Goal: Information Seeking & Learning: Learn about a topic

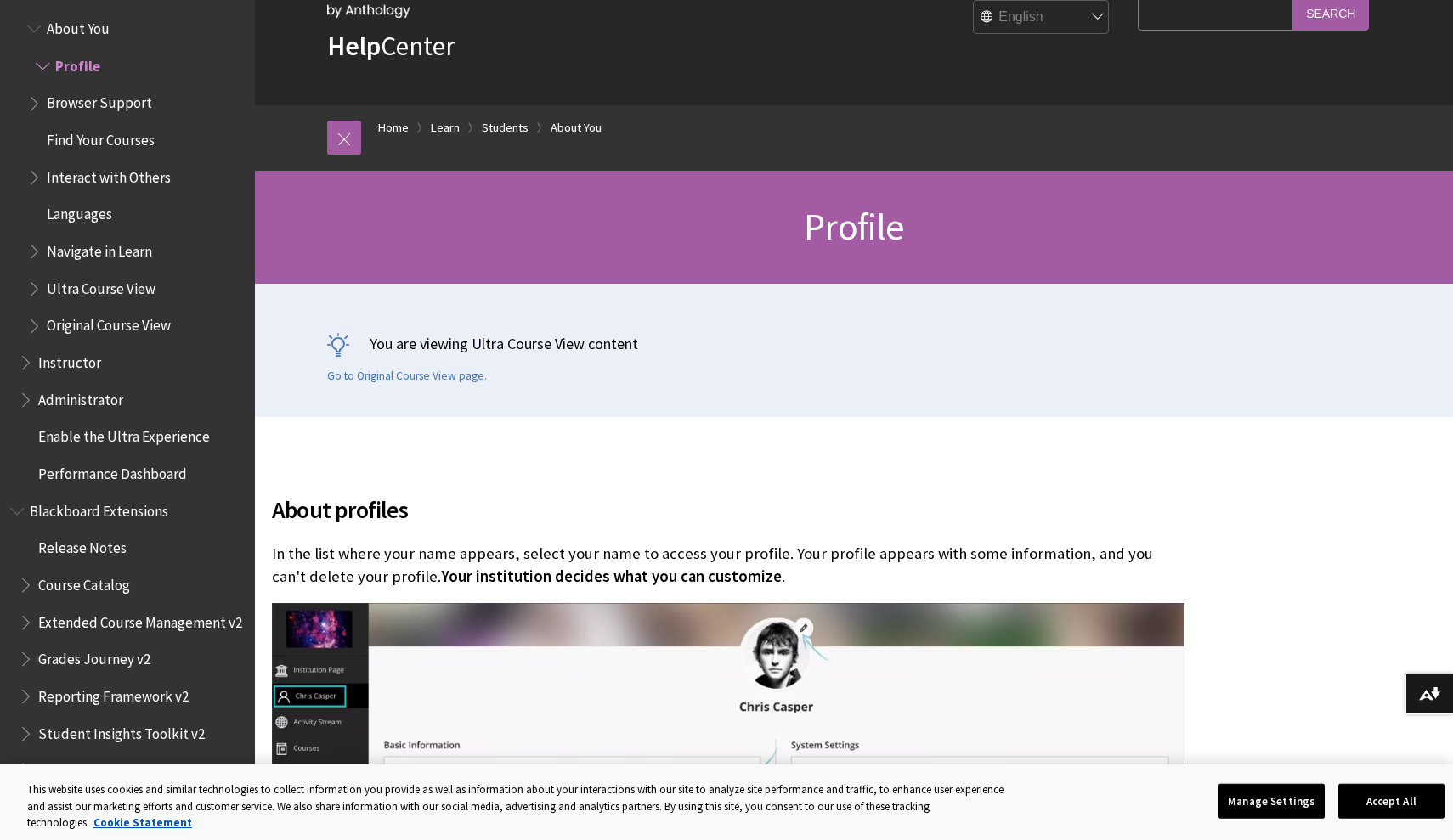
scroll to position [72, 0]
click at [59, 348] on span "Instructor" at bounding box center [69, 359] width 63 height 23
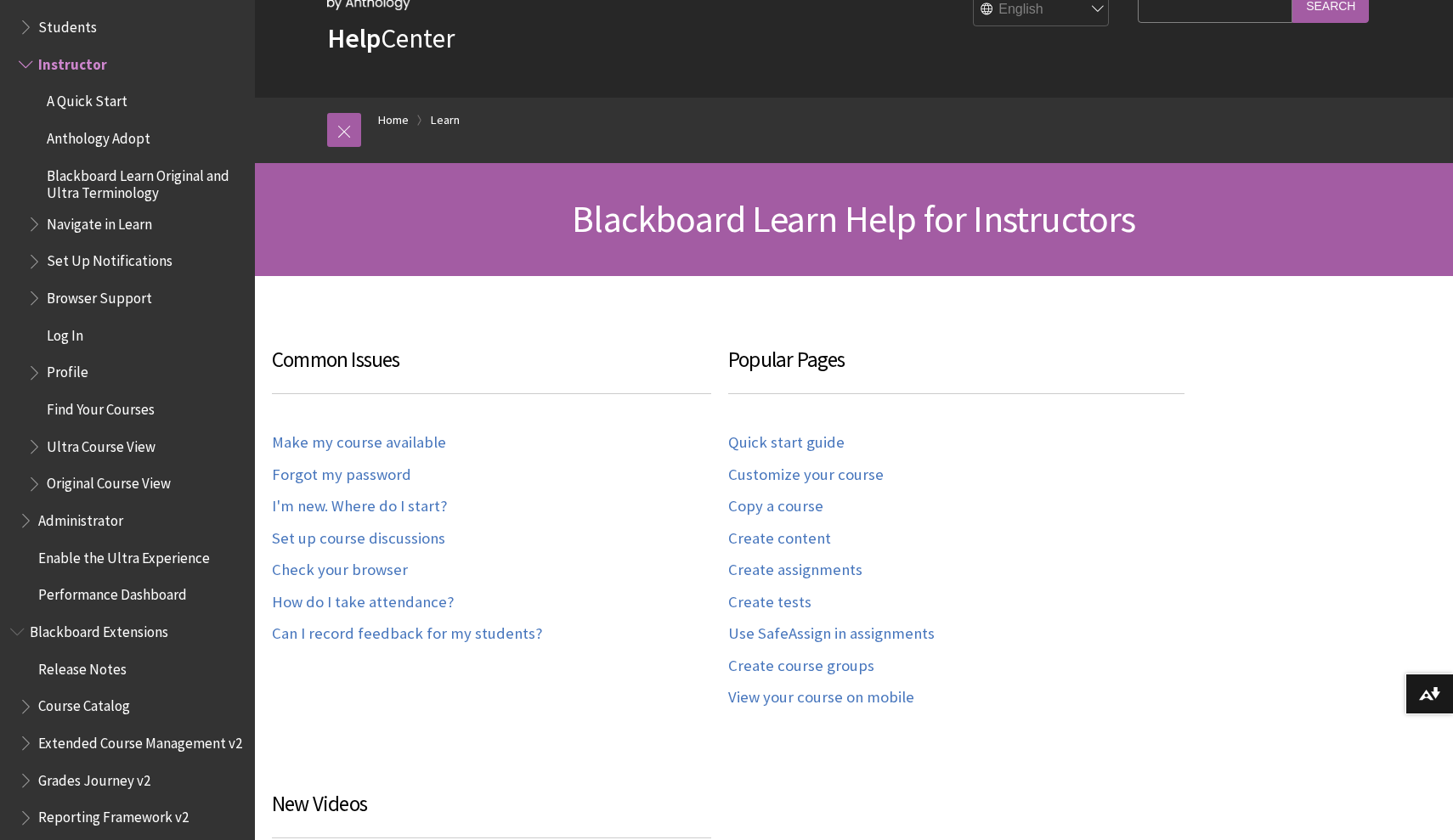
scroll to position [118, 0]
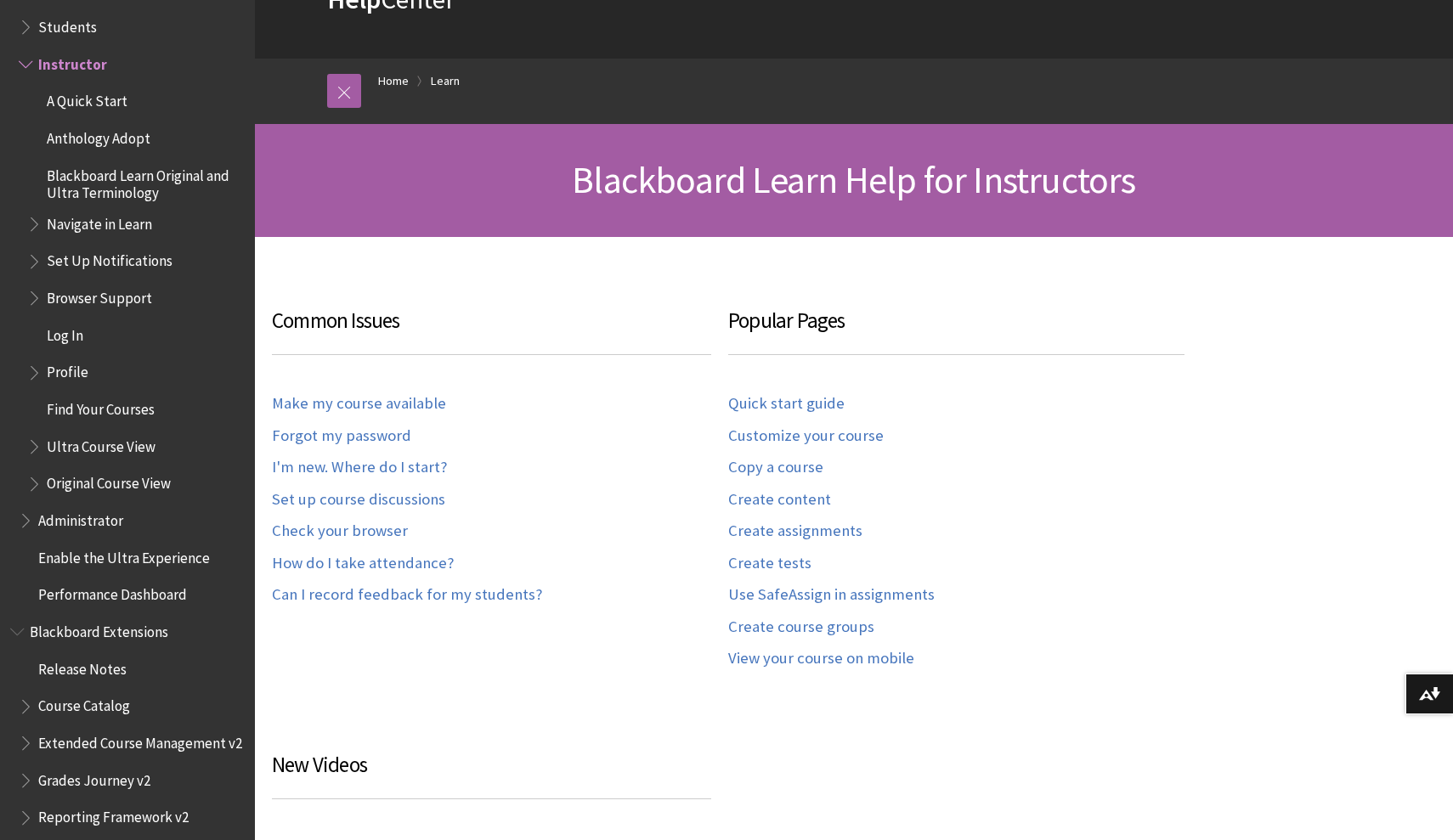
click at [61, 13] on span "Students" at bounding box center [67, 24] width 59 height 23
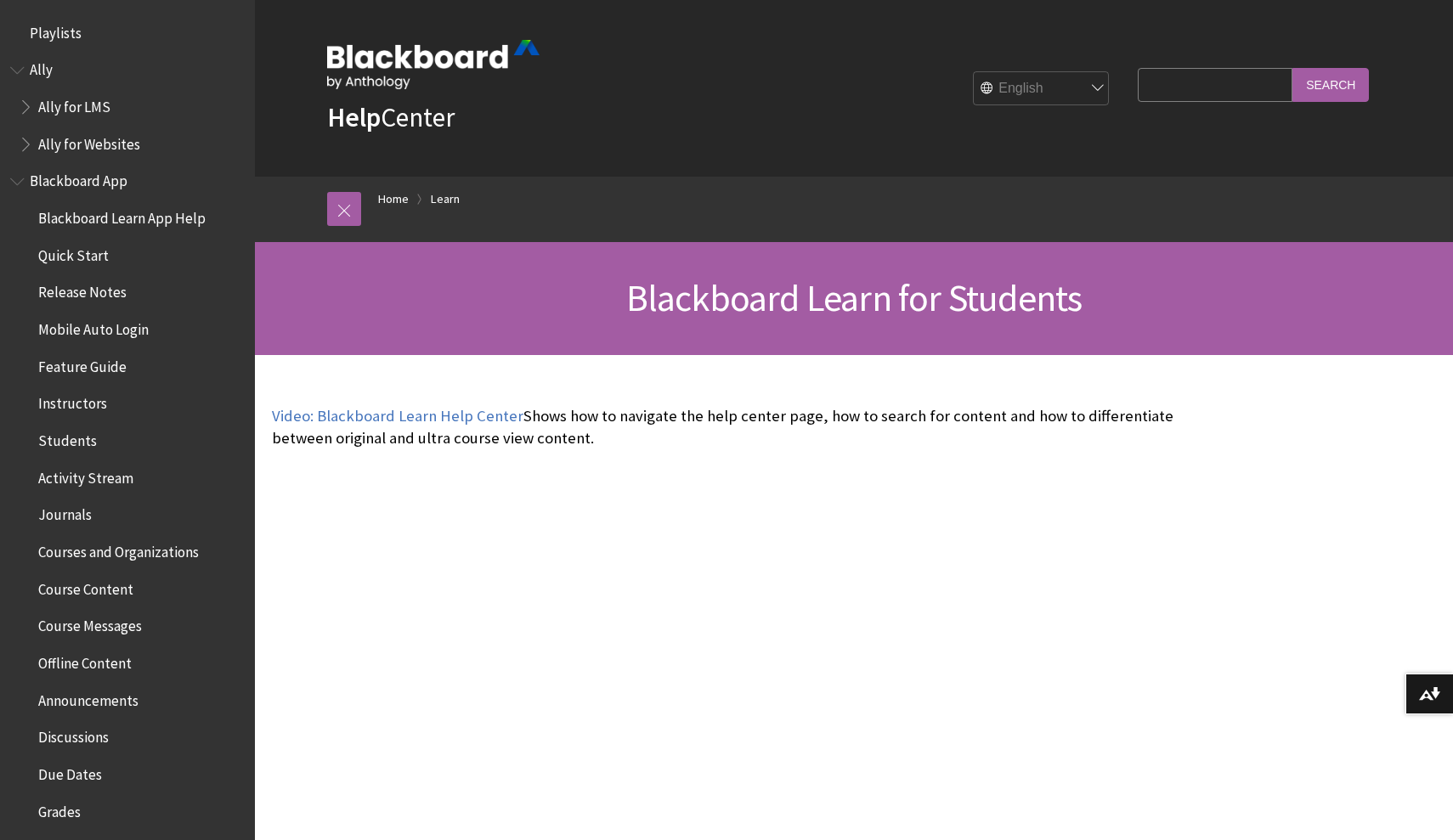
click at [88, 585] on span "Course Content" at bounding box center [85, 586] width 95 height 23
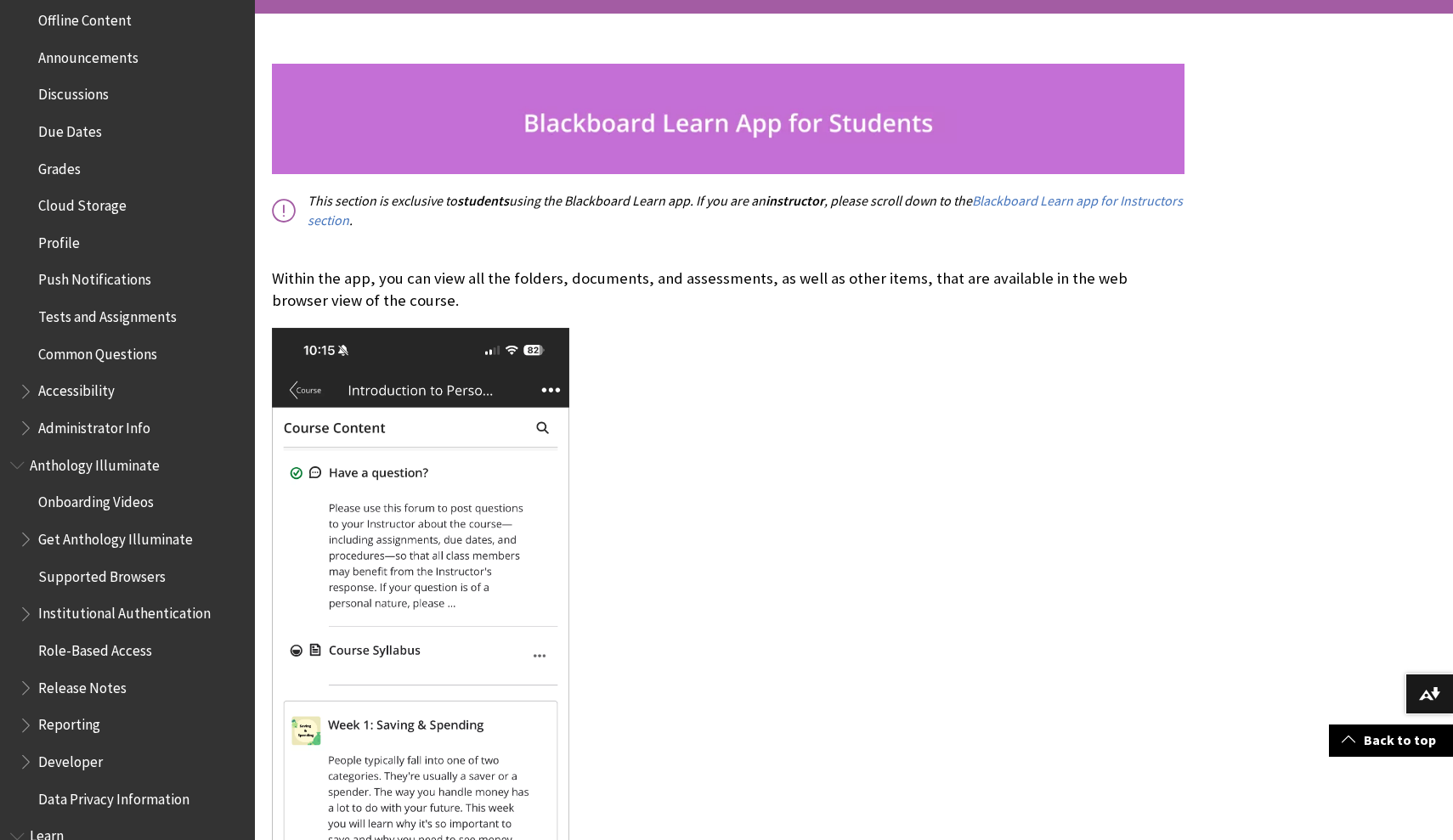
scroll to position [344, 0]
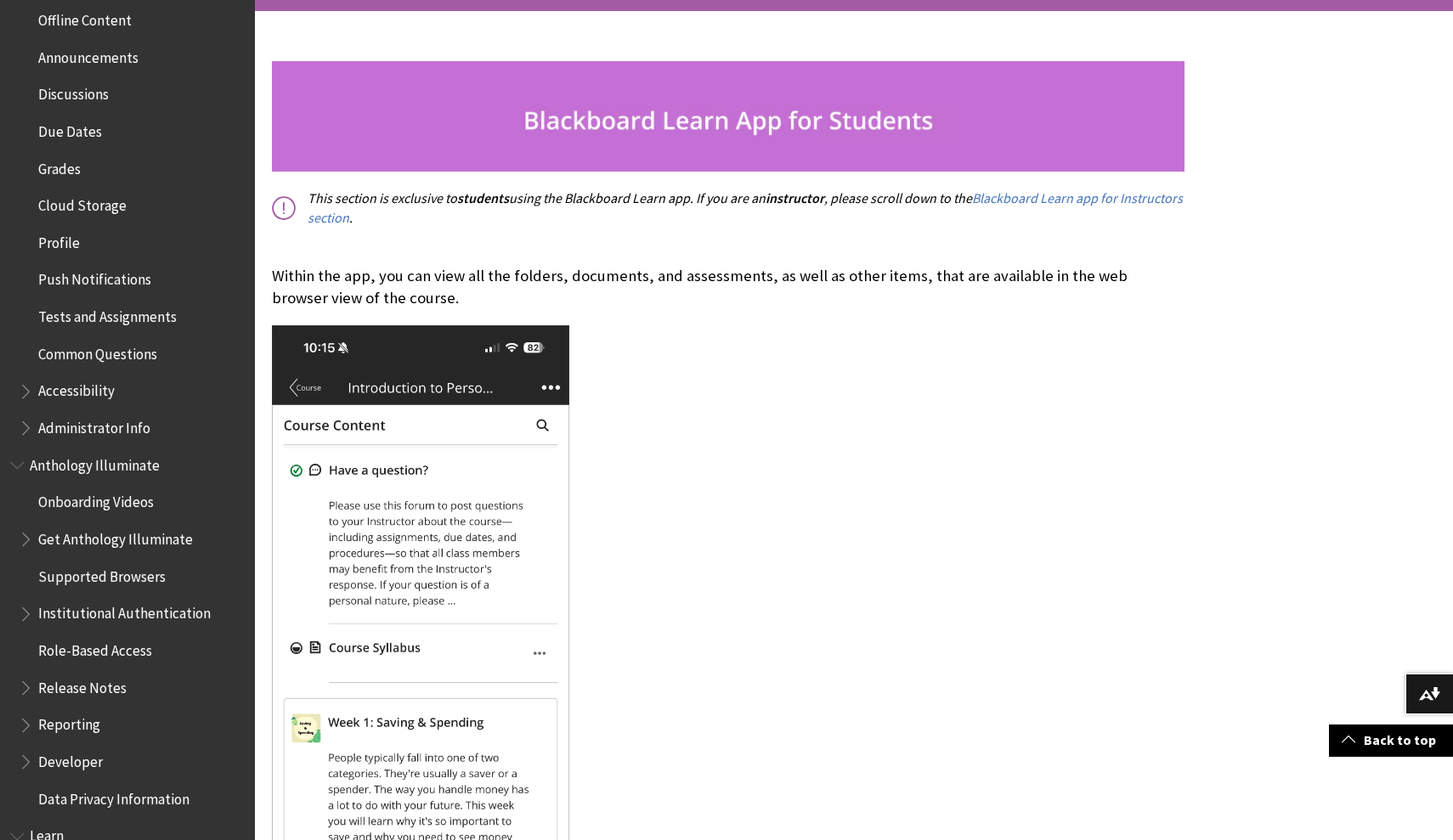
click at [58, 154] on span "Grades" at bounding box center [59, 165] width 43 height 23
